Goal: Check status: Check status

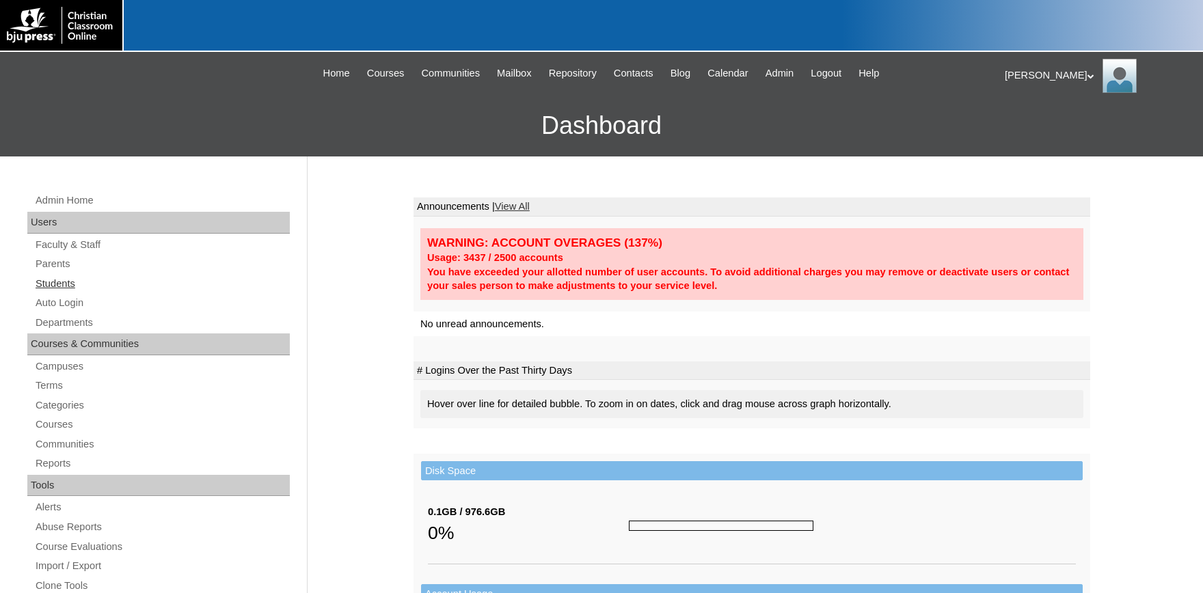
click at [56, 283] on link "Students" at bounding box center [162, 283] width 256 height 17
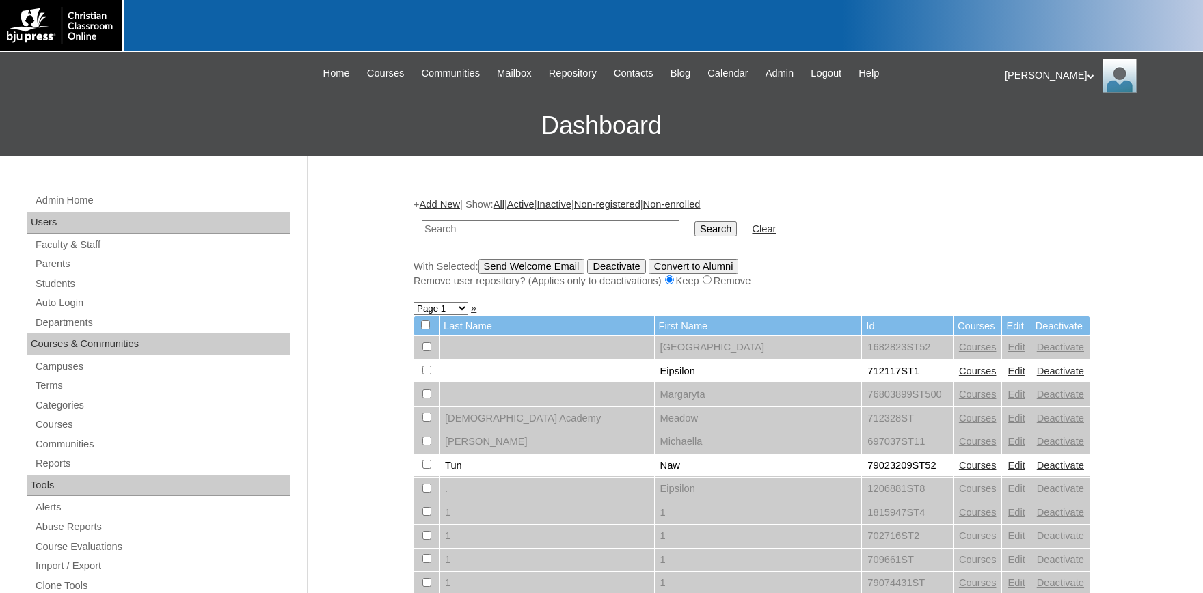
click at [538, 234] on input "text" at bounding box center [551, 229] width 258 height 18
type input "78975921"
click at [694, 221] on input "Search" at bounding box center [715, 228] width 42 height 15
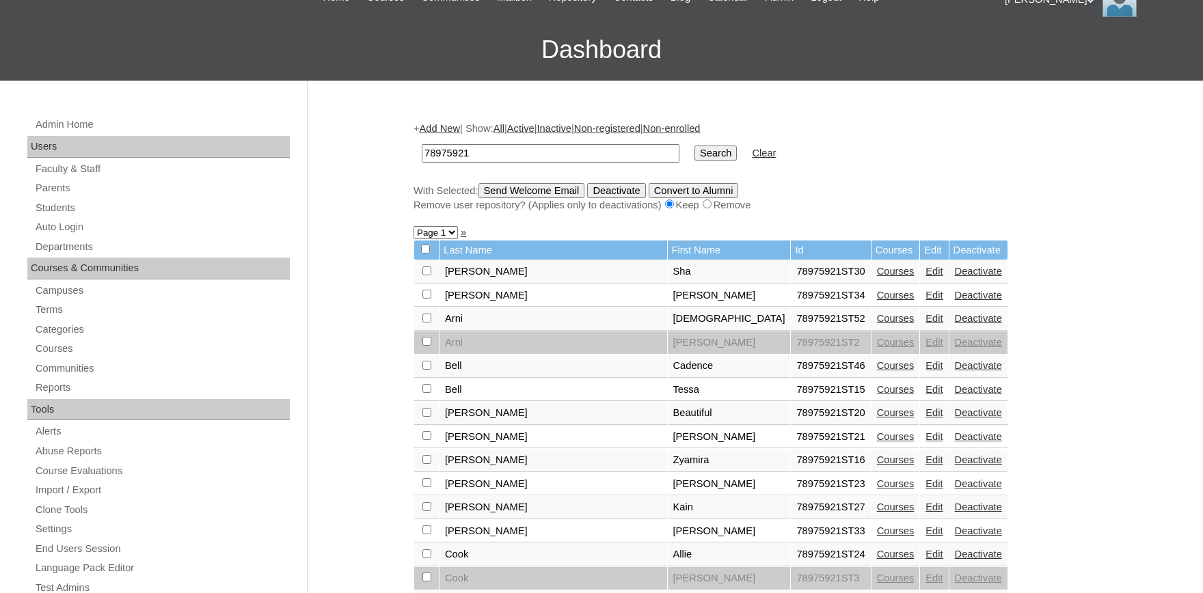
scroll to position [150, 0]
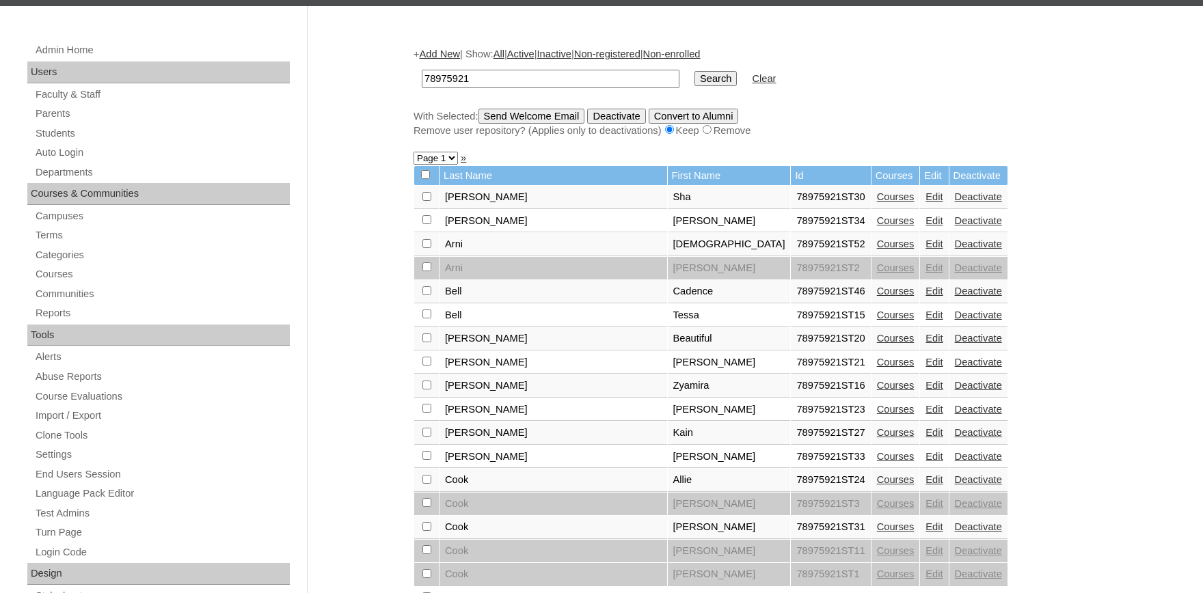
click at [877, 344] on link "Courses" at bounding box center [896, 338] width 38 height 11
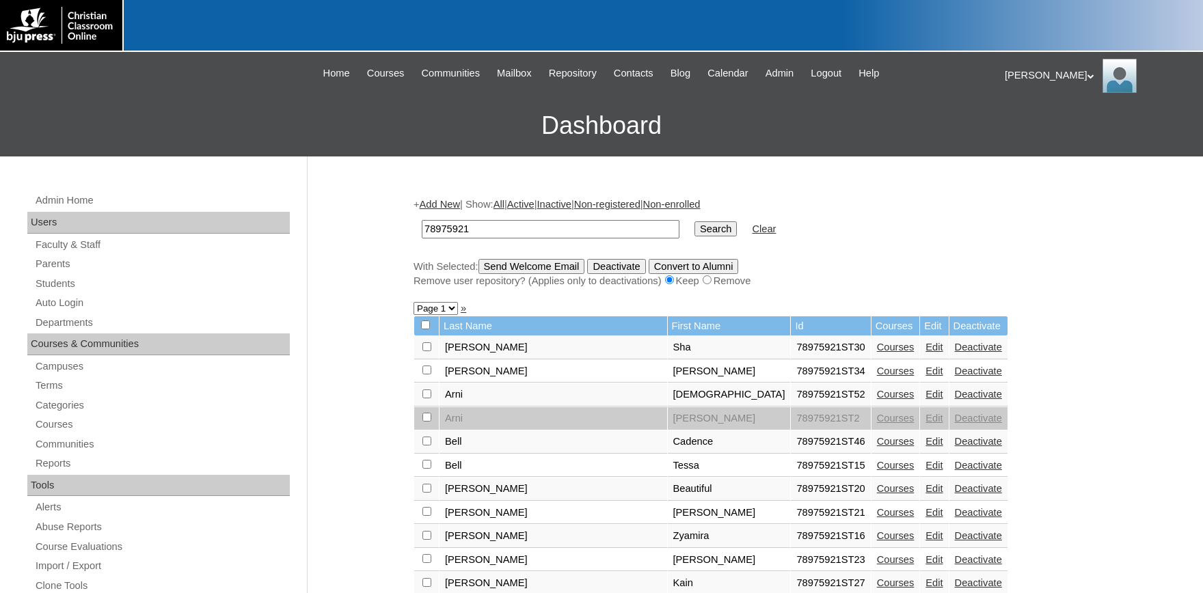
scroll to position [150, 0]
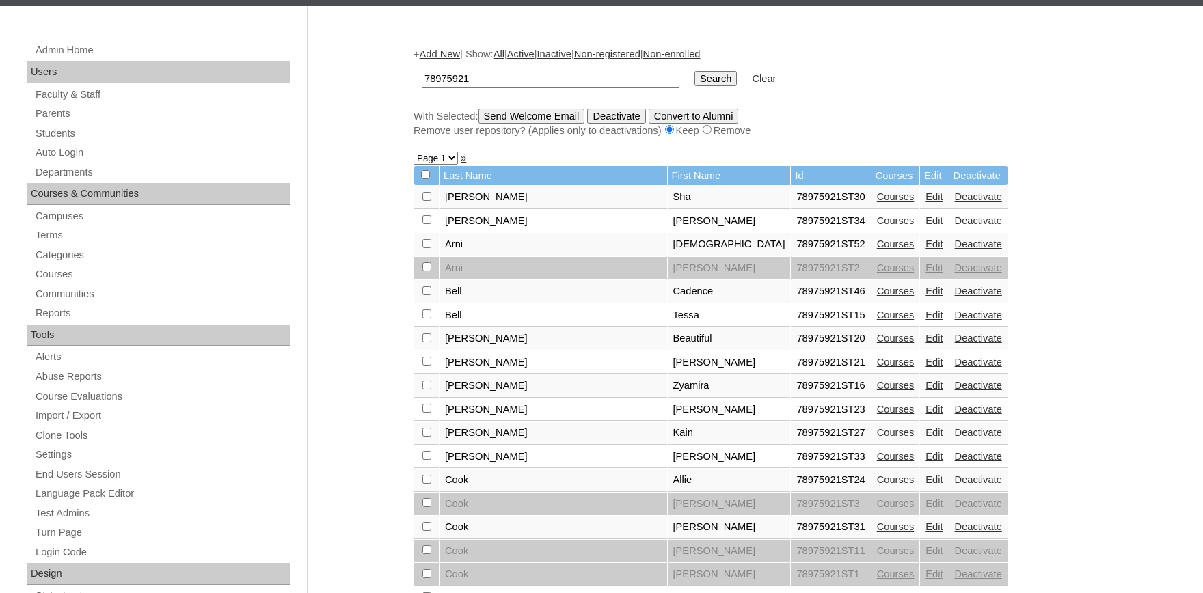
click at [694, 71] on input "Search" at bounding box center [715, 78] width 42 height 15
